Goal: Find specific page/section: Find specific page/section

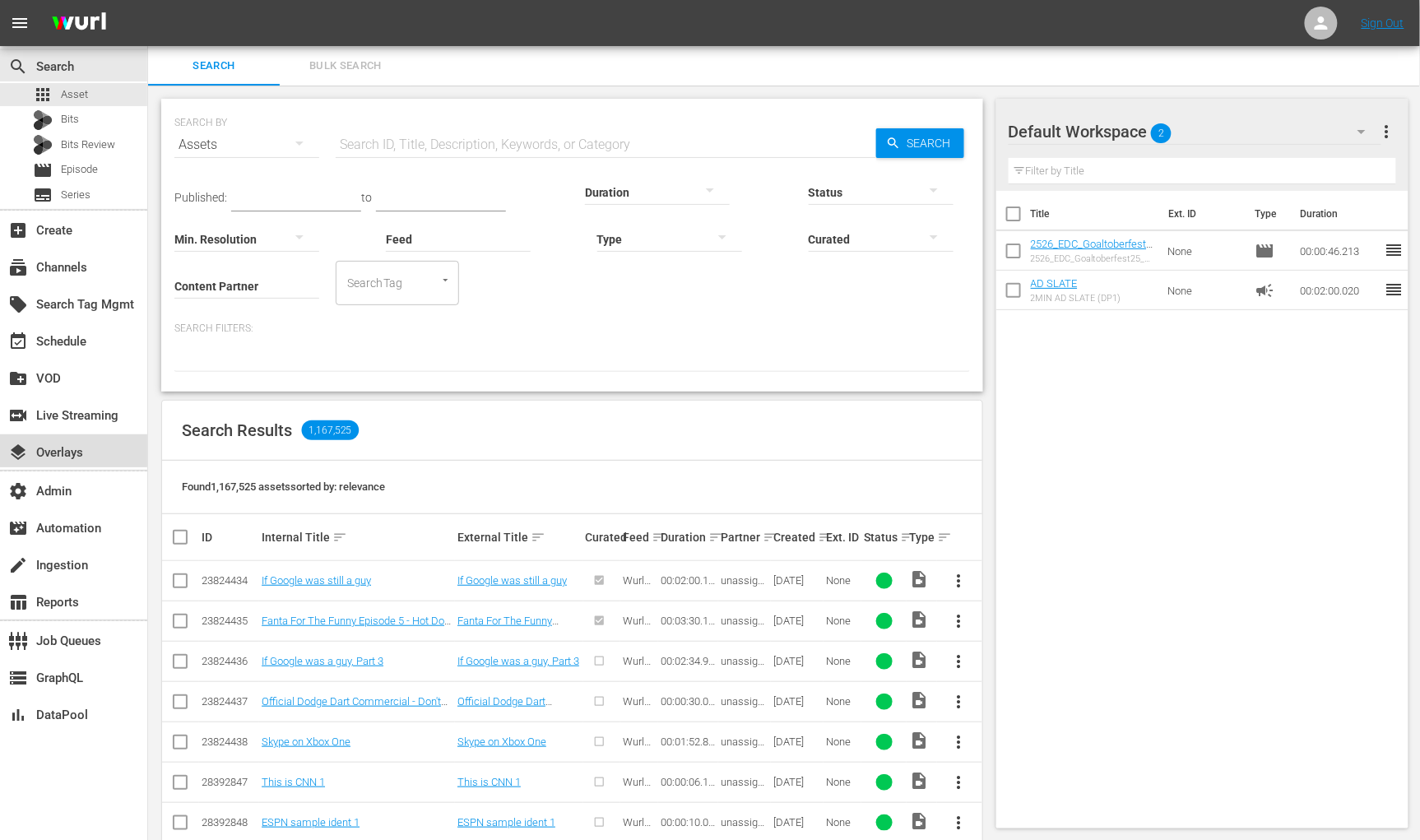
click at [100, 457] on div "layers Overlays" at bounding box center [73, 451] width 147 height 33
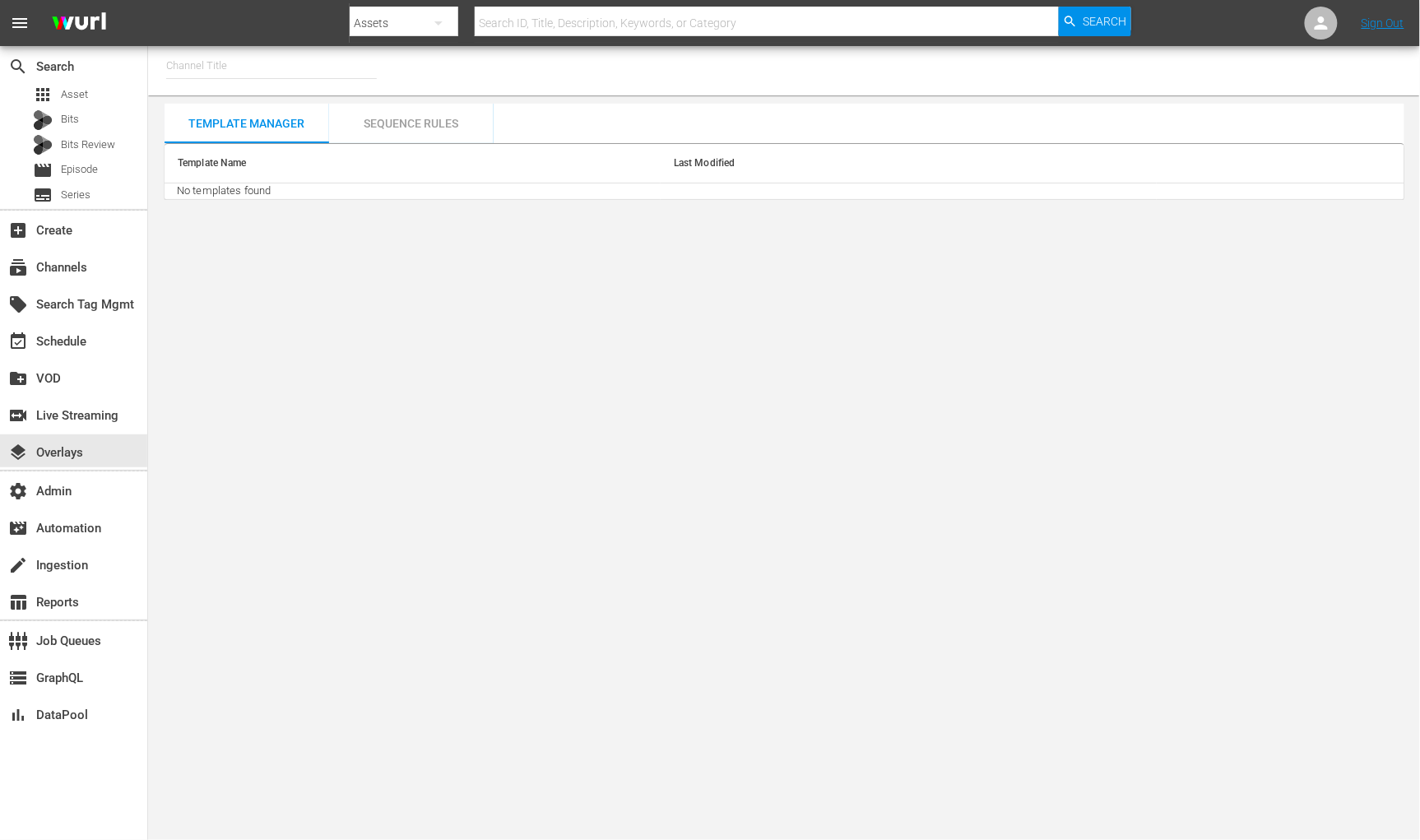
click at [243, 68] on input "text" at bounding box center [272, 66] width 211 height 40
type input "p"
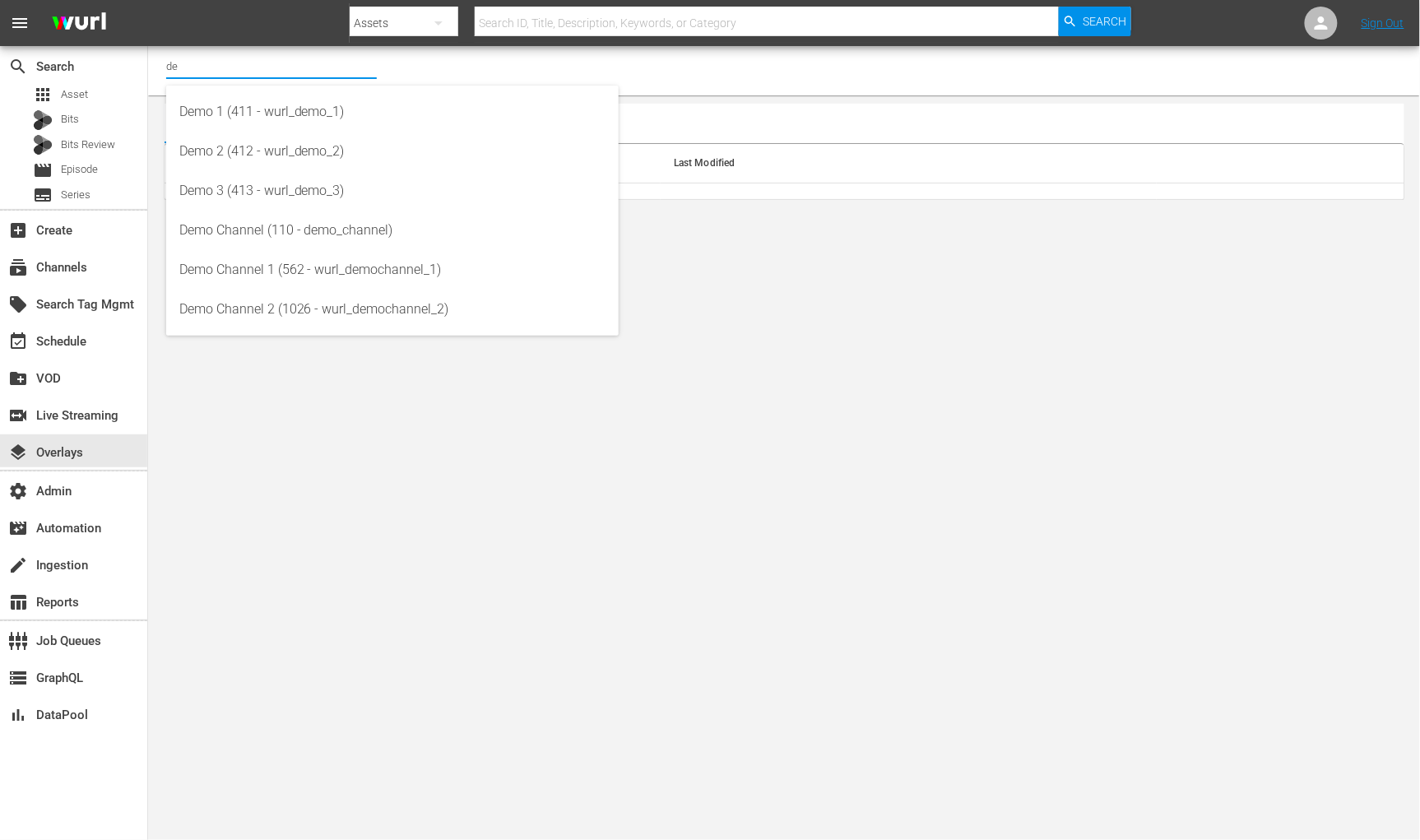
type input "d"
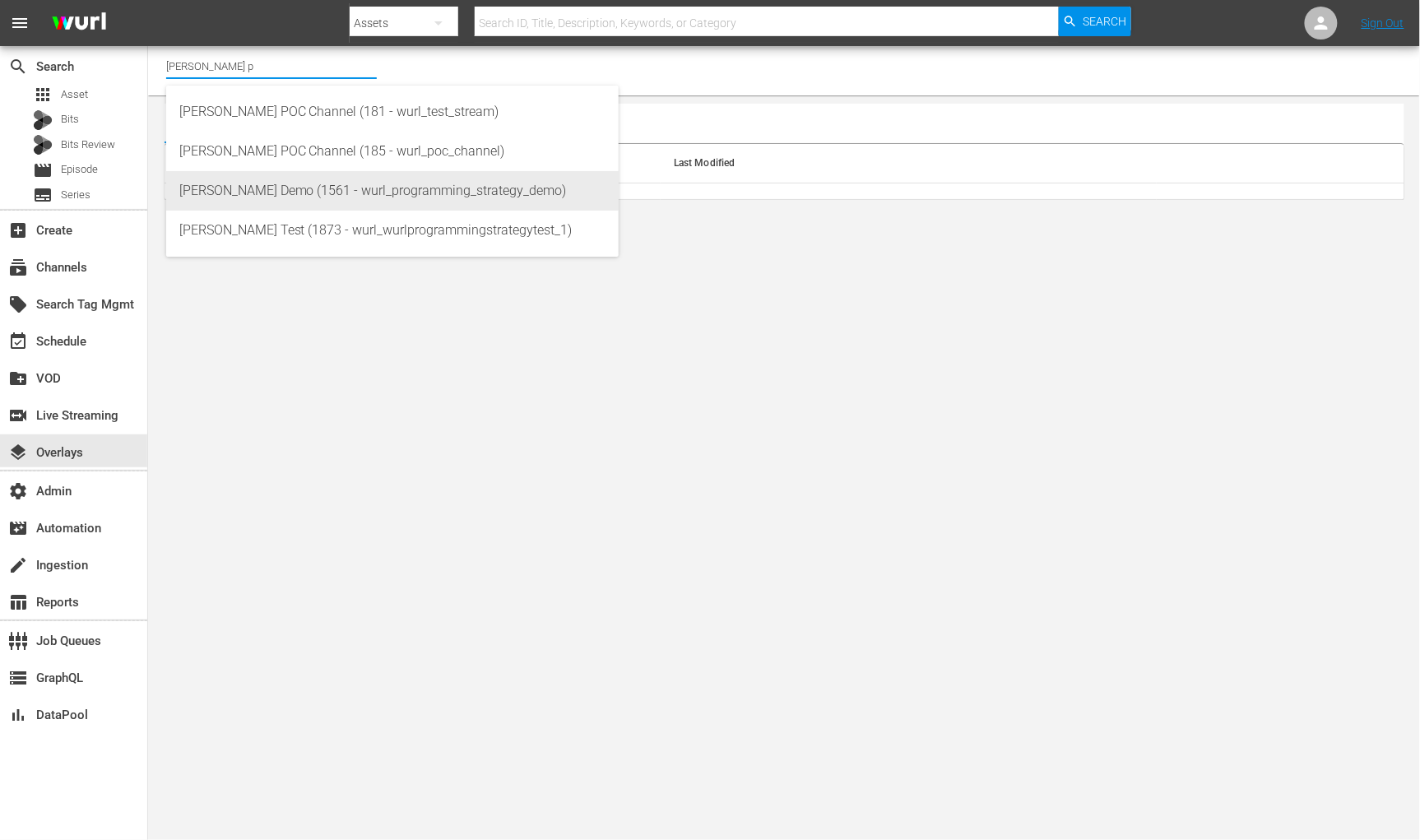
click at [245, 199] on div "[PERSON_NAME] Demo (1561 - wurl_programming_strategy_demo)" at bounding box center [392, 190] width 426 height 40
type input "[PERSON_NAME] Demo (1561 - wurl_programming_strategy_demo)"
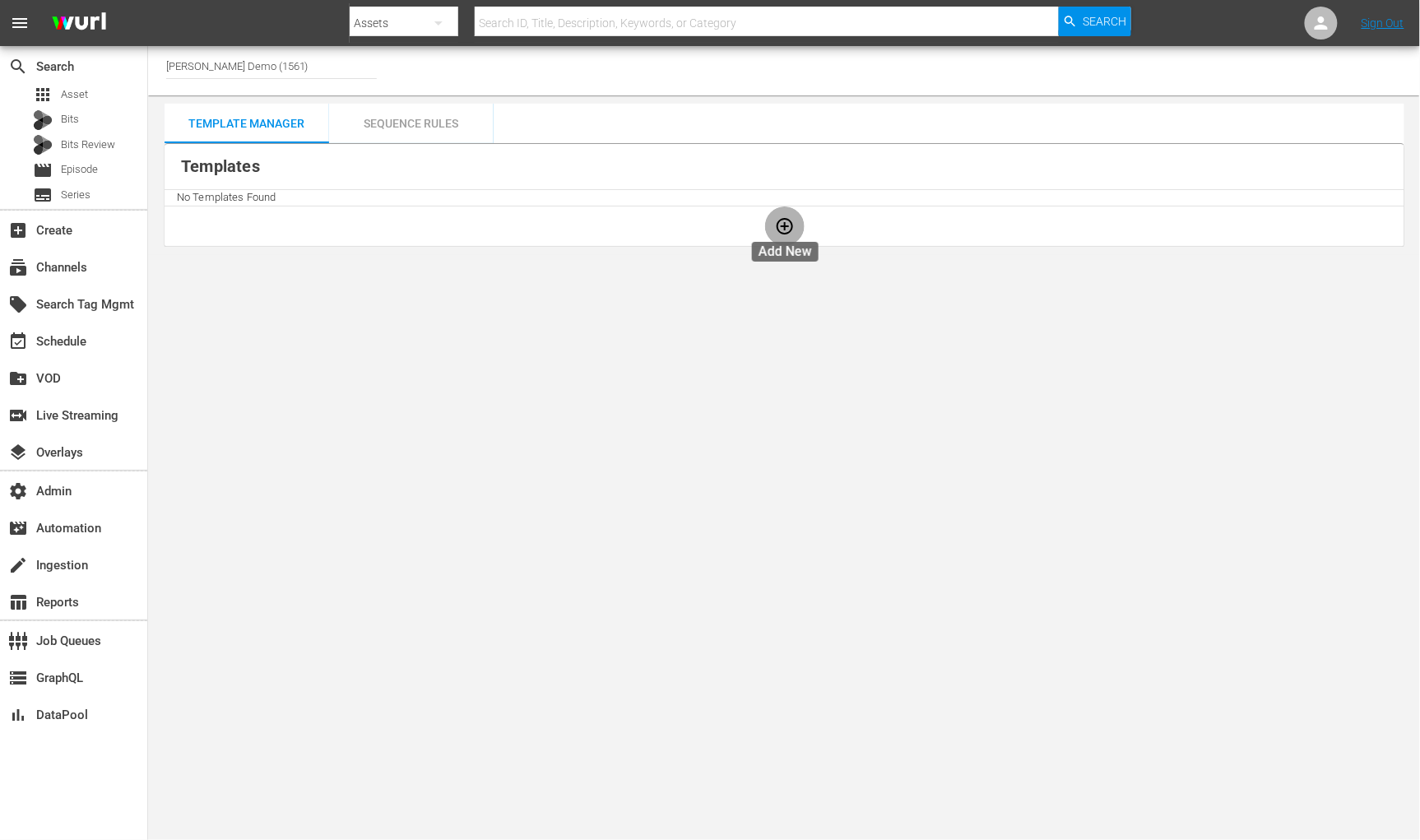
click at [778, 232] on icon "button" at bounding box center [784, 225] width 19 height 19
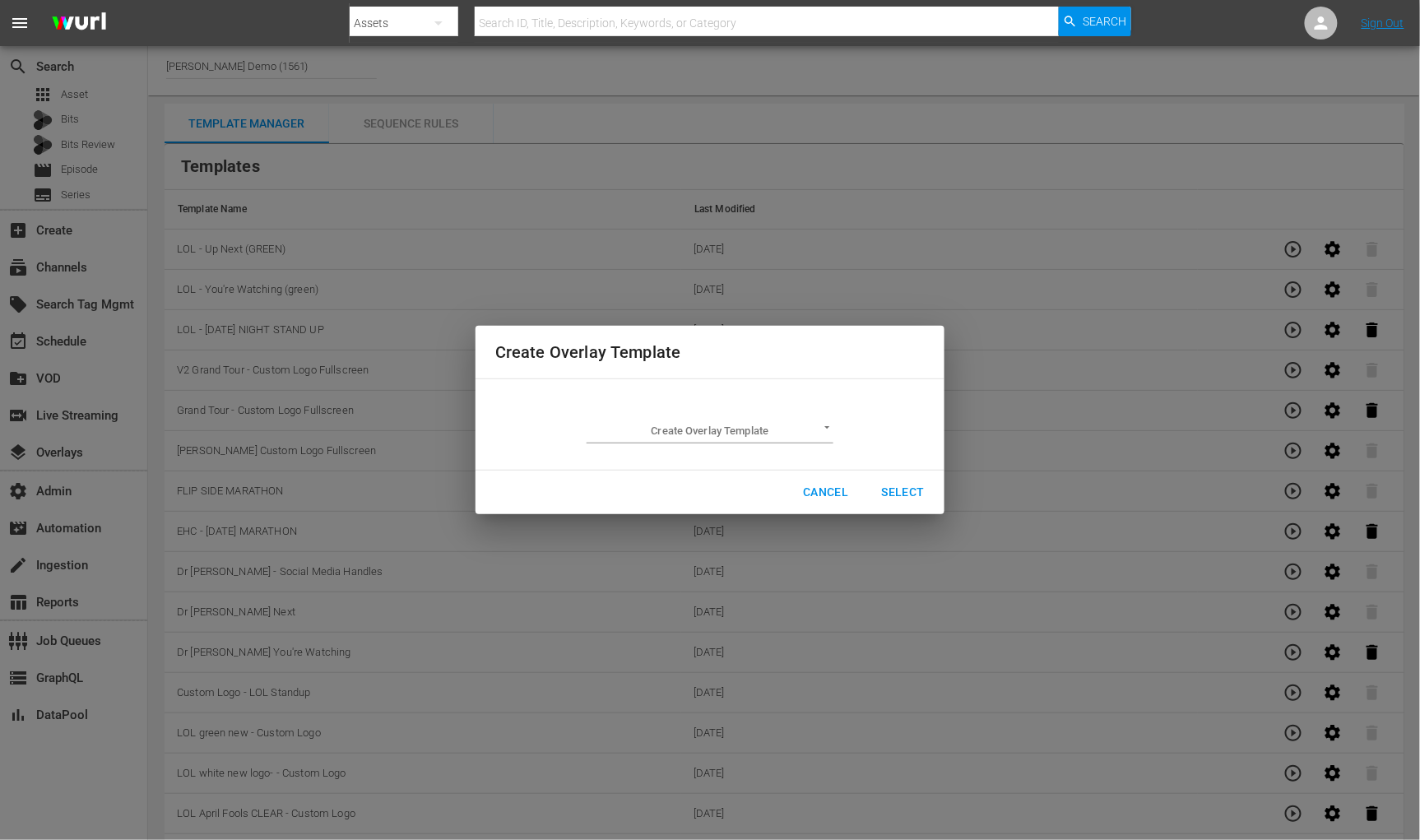
click at [716, 430] on body "menu Search By Assets Search ID, Title, Description, Keywords, or Category Sear…" at bounding box center [710, 420] width 1420 height 840
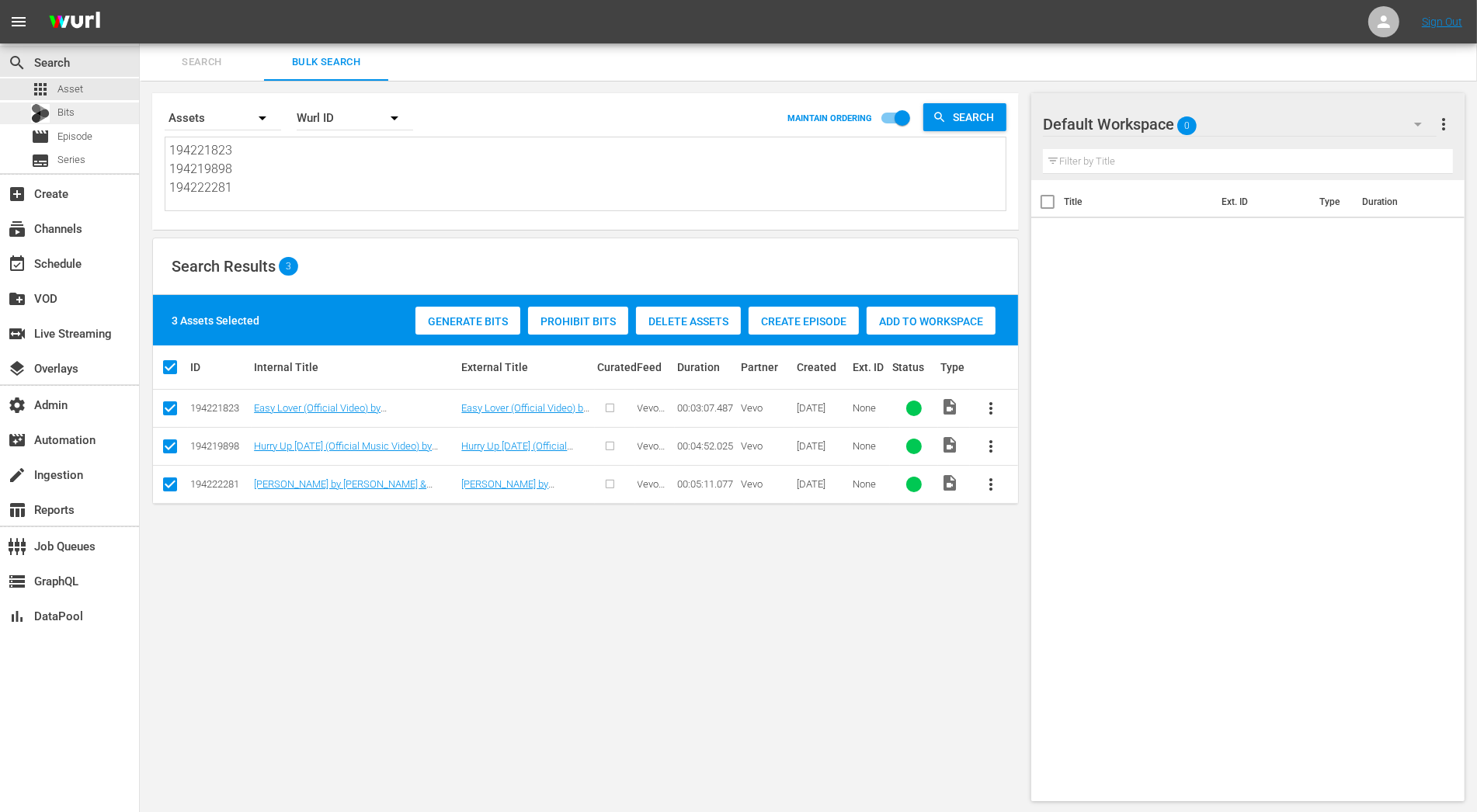
click at [100, 116] on div "Bits" at bounding box center [69, 113] width 139 height 22
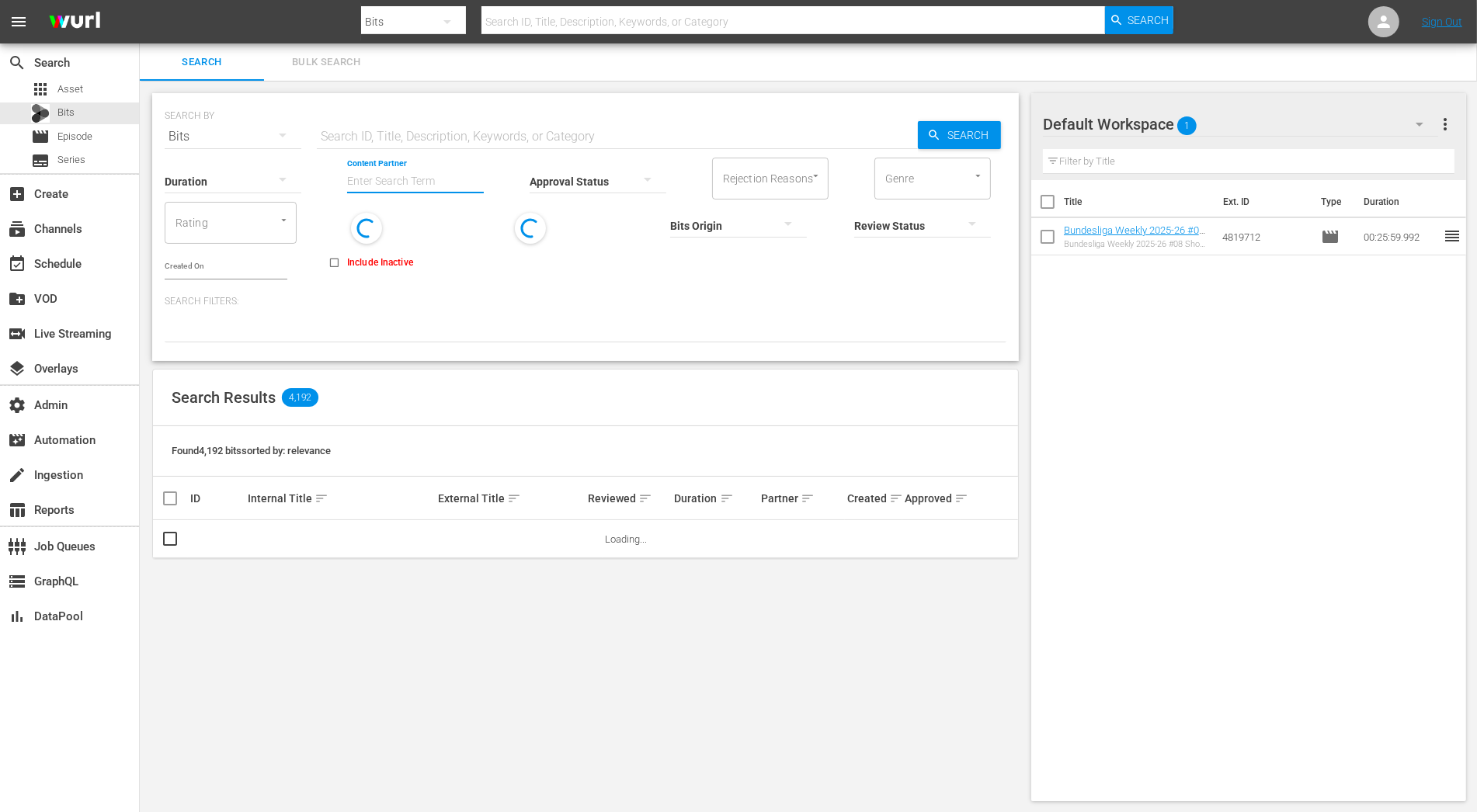
click at [406, 185] on input "Content Partner" at bounding box center [415, 182] width 137 height 56
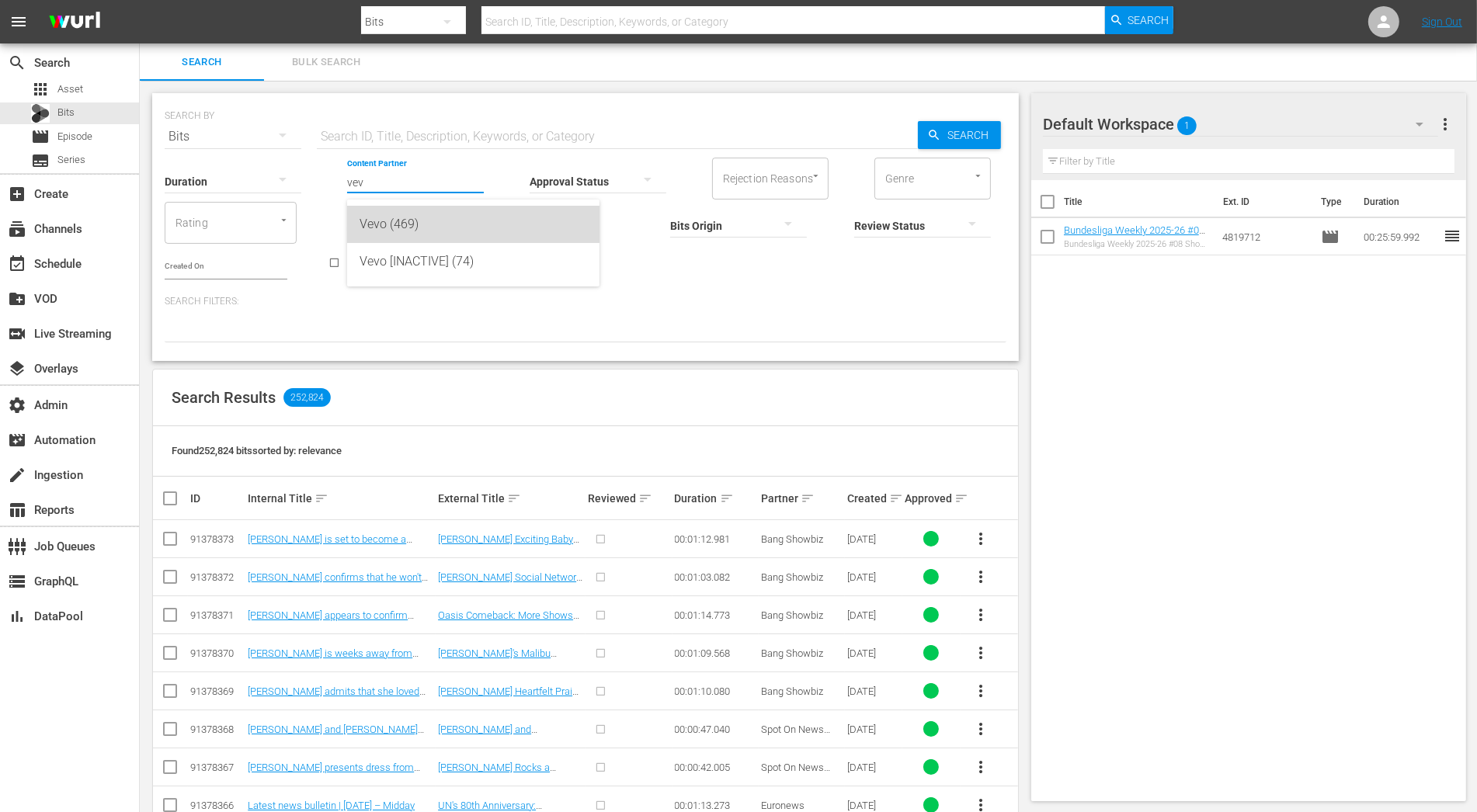
click at [428, 220] on div "Vevo (469)" at bounding box center [473, 224] width 228 height 38
type input "Vevo (469)"
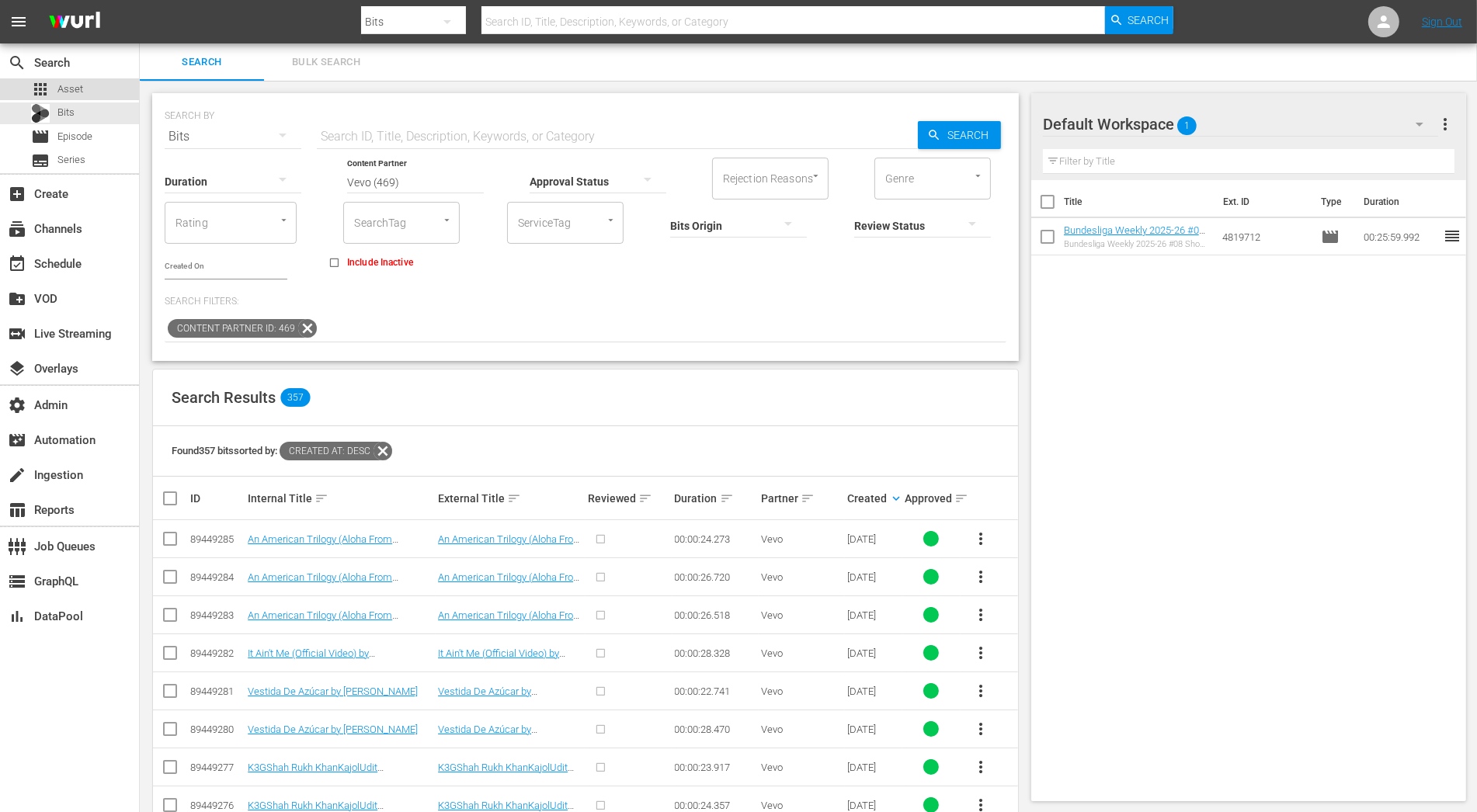
click at [88, 88] on div "apps Asset" at bounding box center [69, 89] width 139 height 22
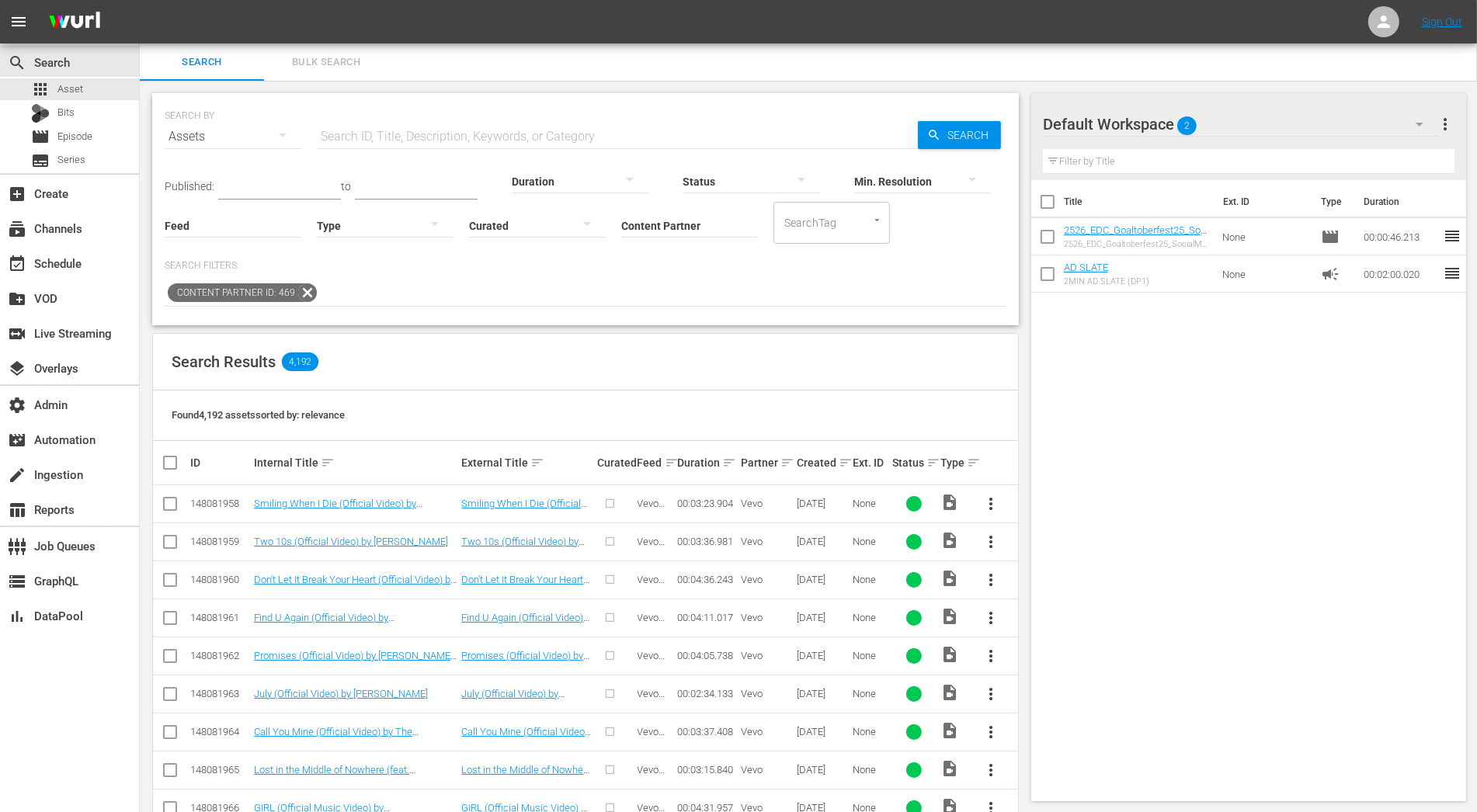
click at [460, 140] on input "text" at bounding box center [617, 136] width 601 height 38
paste input "194221823"
type input "194221823"
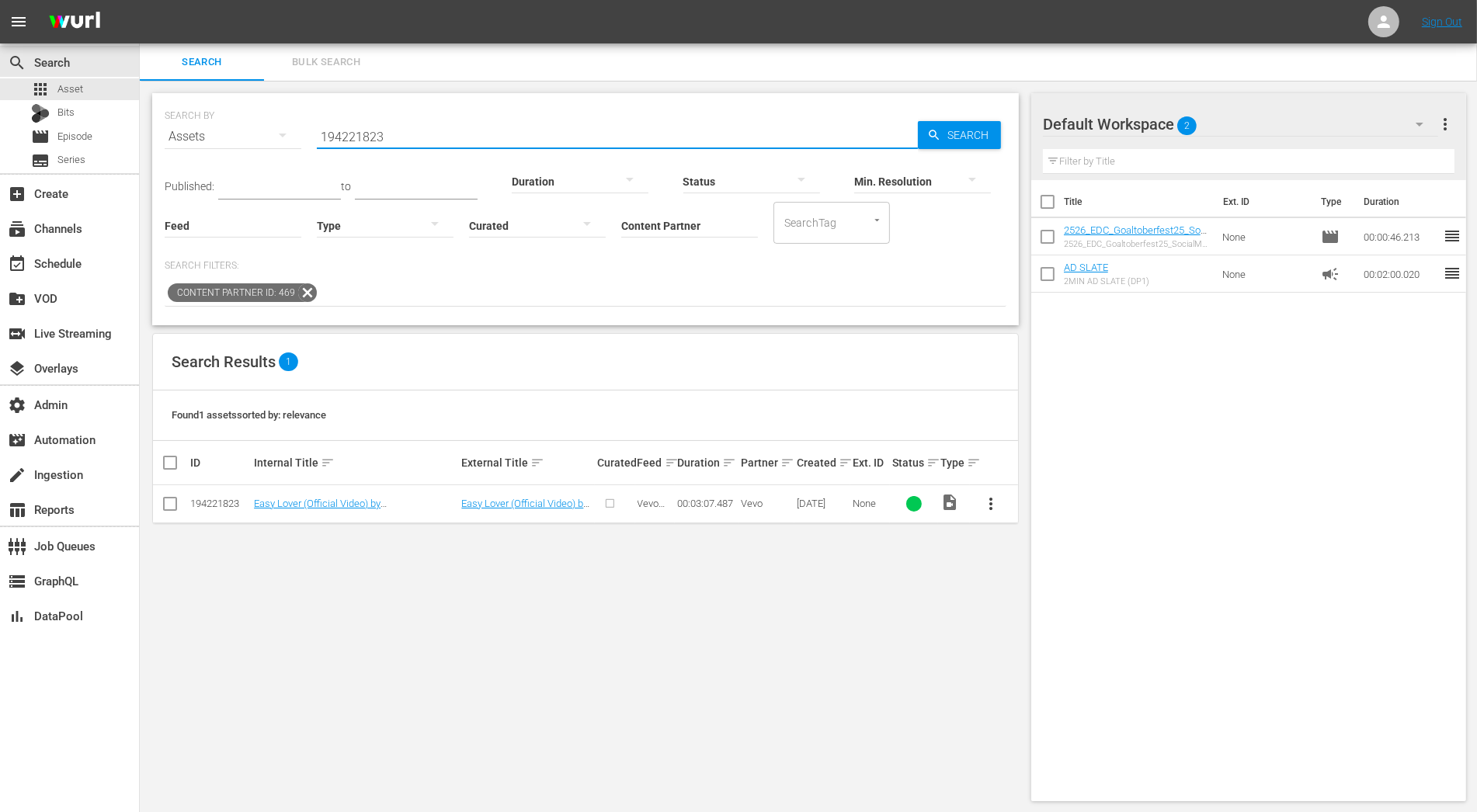
click at [381, 512] on td "Easy Lover (Official Video) by Miley Cyrus" at bounding box center [355, 504] width 208 height 38
click at [381, 510] on td "Easy Lover (Official Video) by Miley Cyrus" at bounding box center [355, 504] width 208 height 38
click at [380, 508] on link "Easy Lover (Official Video) by Miley Cyrus" at bounding box center [317, 508] width 127 height 24
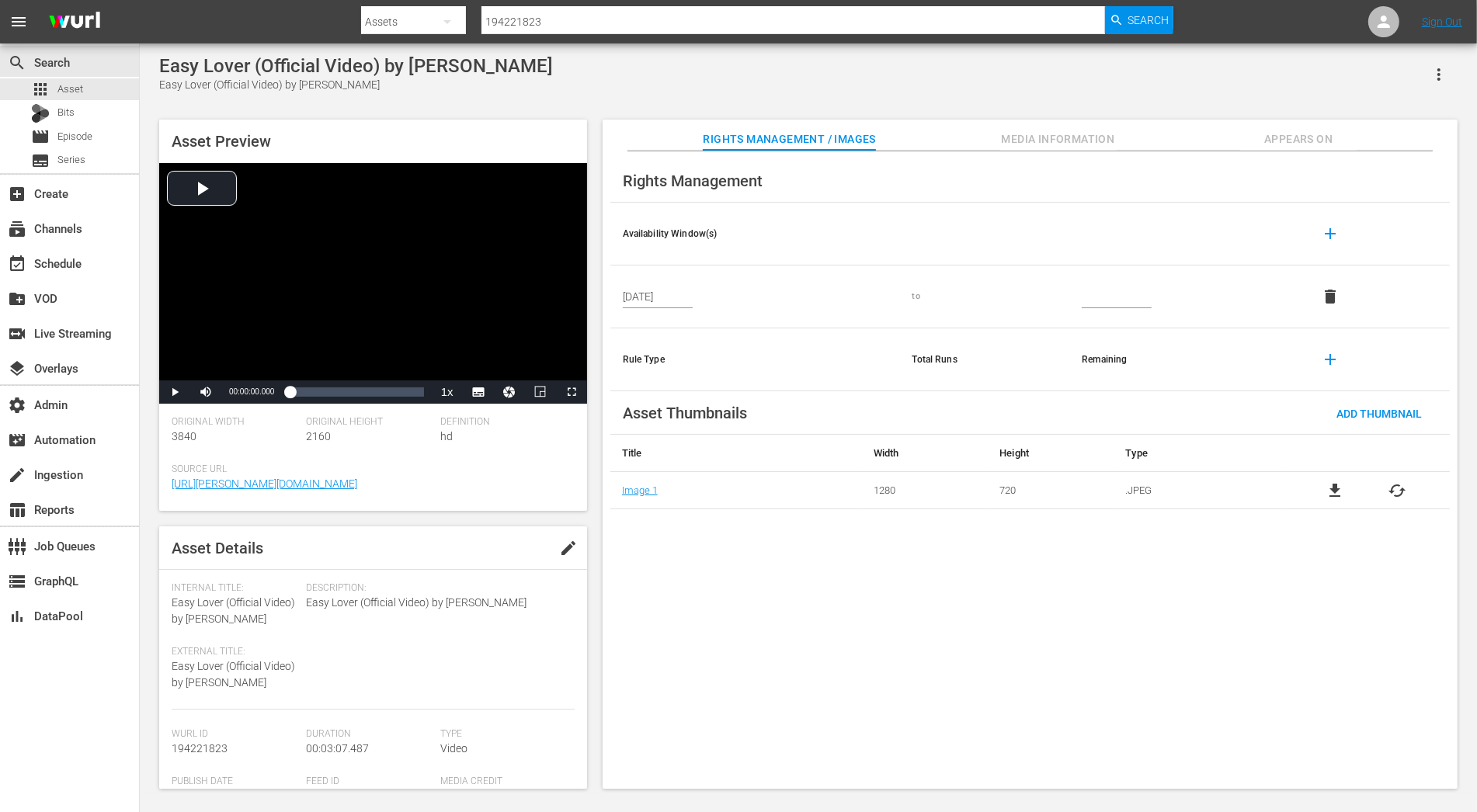
click at [1104, 140] on span "Media Information" at bounding box center [1057, 140] width 116 height 19
